Goal: Task Accomplishment & Management: Use online tool/utility

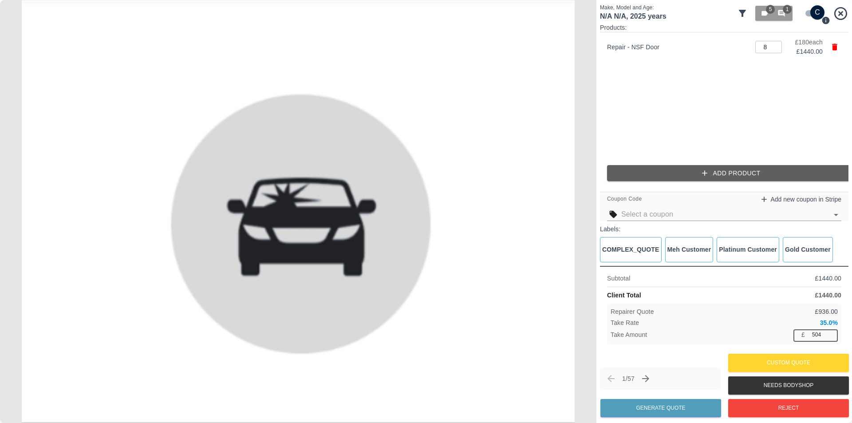
drag, startPoint x: 827, startPoint y: 335, endPoint x: 794, endPoint y: 339, distance: 33.5
click at [797, 339] on div "£ 504 ​" at bounding box center [815, 334] width 44 height 11
type input "5"
type input "504"
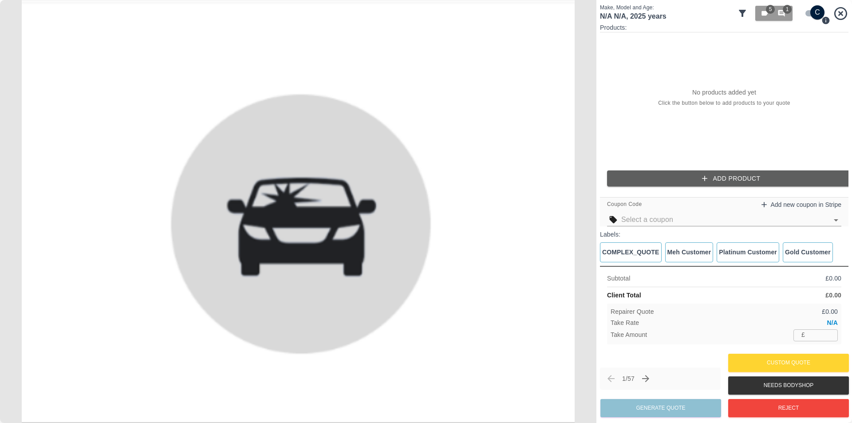
drag, startPoint x: 810, startPoint y: 335, endPoint x: 815, endPoint y: 334, distance: 4.9
click at [811, 335] on input "number" at bounding box center [822, 334] width 29 height 11
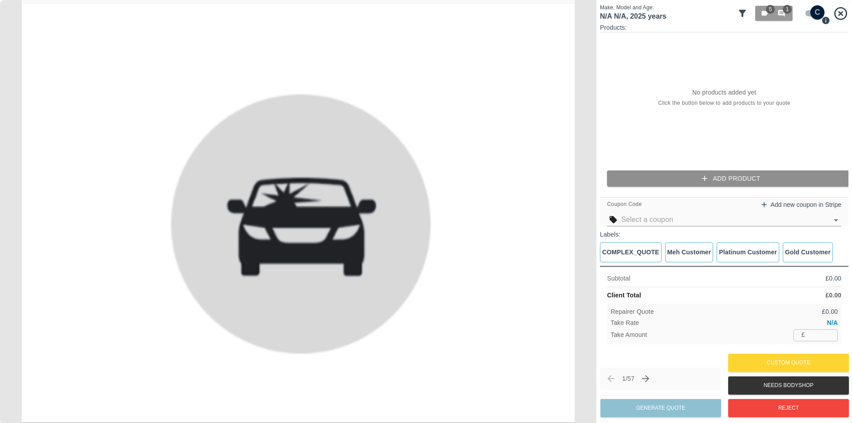
click at [715, 180] on button "Add Product" at bounding box center [731, 178] width 248 height 16
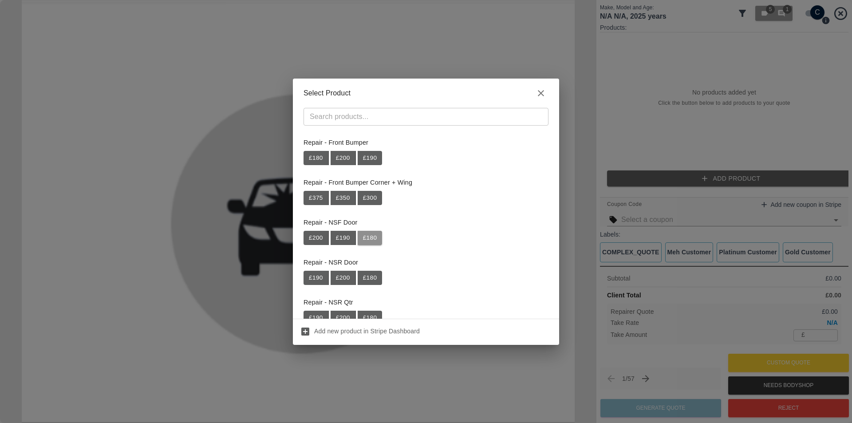
click at [359, 239] on button "£ 180" at bounding box center [370, 238] width 25 height 14
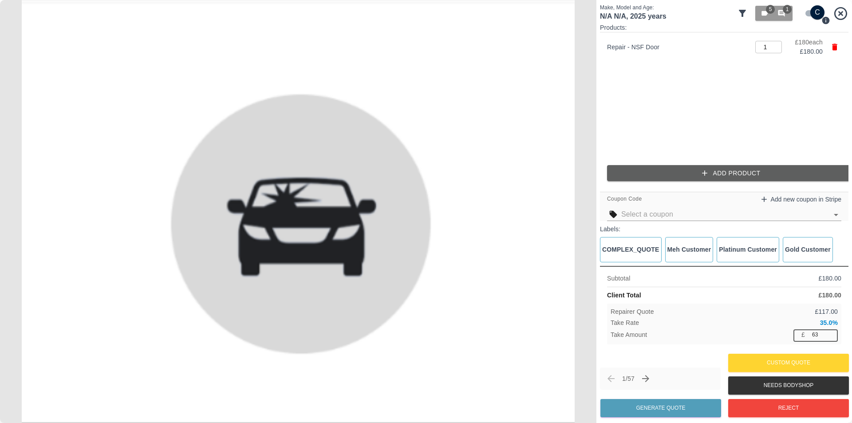
drag, startPoint x: 824, startPoint y: 338, endPoint x: 777, endPoint y: 339, distance: 47.0
click at [797, 338] on div "£ 63 ​" at bounding box center [815, 334] width 44 height 11
type input "6"
type input "1"
click at [718, 311] on div "Repairer Quote £ 180.00" at bounding box center [724, 311] width 227 height 9
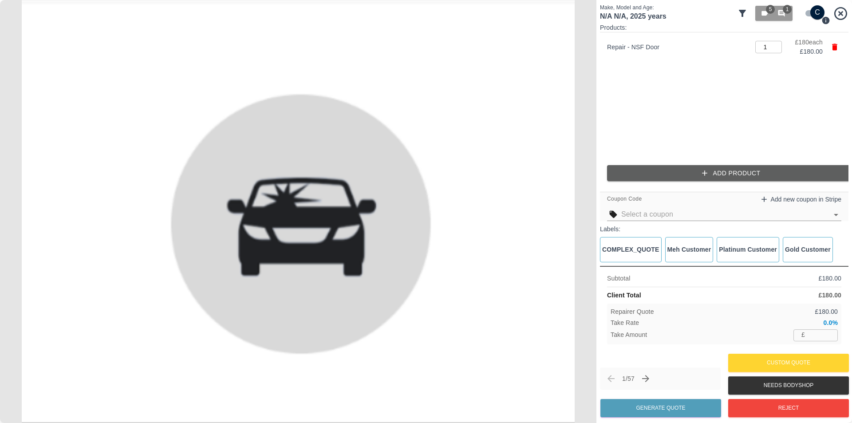
click at [815, 331] on input "number" at bounding box center [822, 334] width 29 height 11
click at [711, 316] on div "Repairer Quote £ 180.00" at bounding box center [724, 311] width 227 height 9
click at [801, 332] on p "£" at bounding box center [803, 334] width 4 height 9
click at [814, 335] on input "number" at bounding box center [822, 334] width 29 height 11
type input "1"
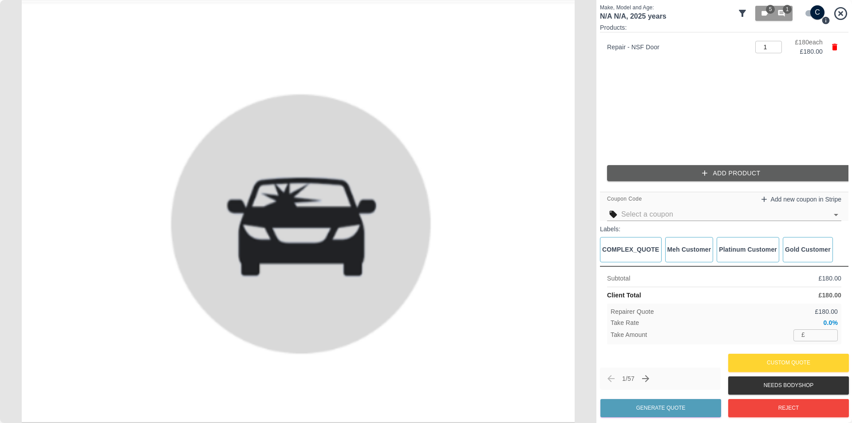
click at [728, 338] on div "Take Amount £ ​" at bounding box center [724, 334] width 227 height 11
